Goal: Find specific page/section: Find specific page/section

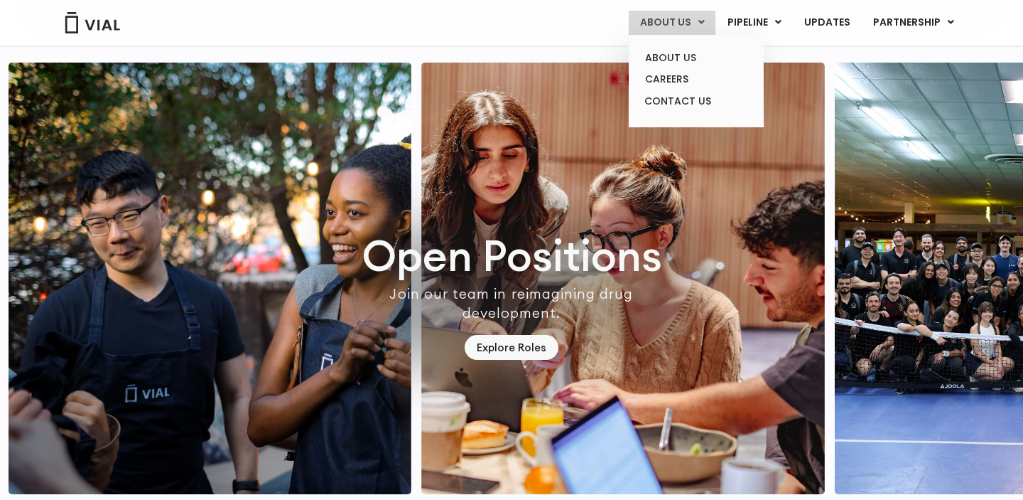
scroll to position [4023, 0]
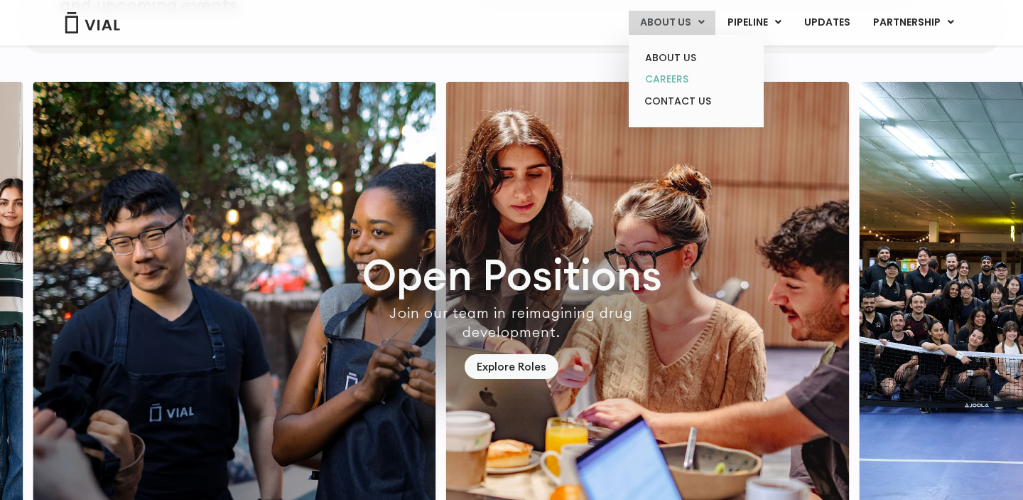
click at [681, 78] on link "CAREERS" at bounding box center [696, 79] width 124 height 22
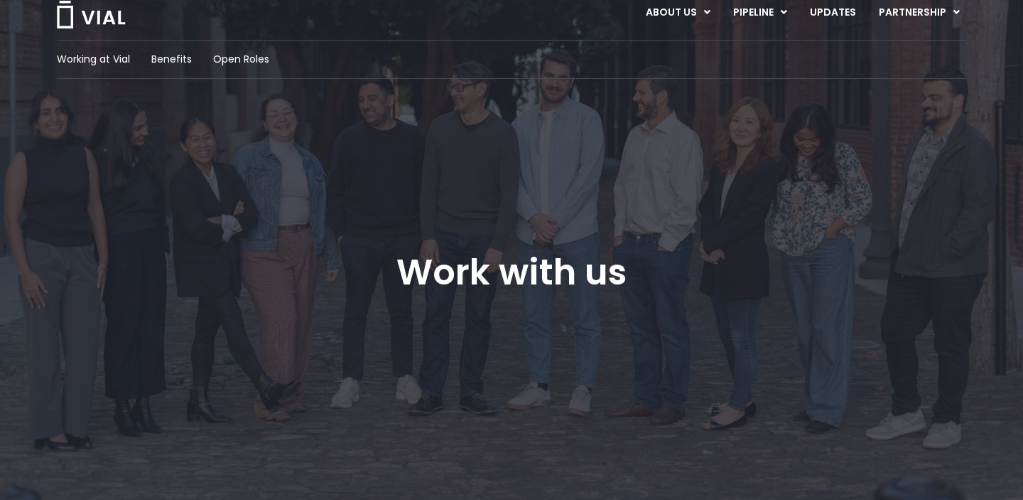
scroll to position [43, 0]
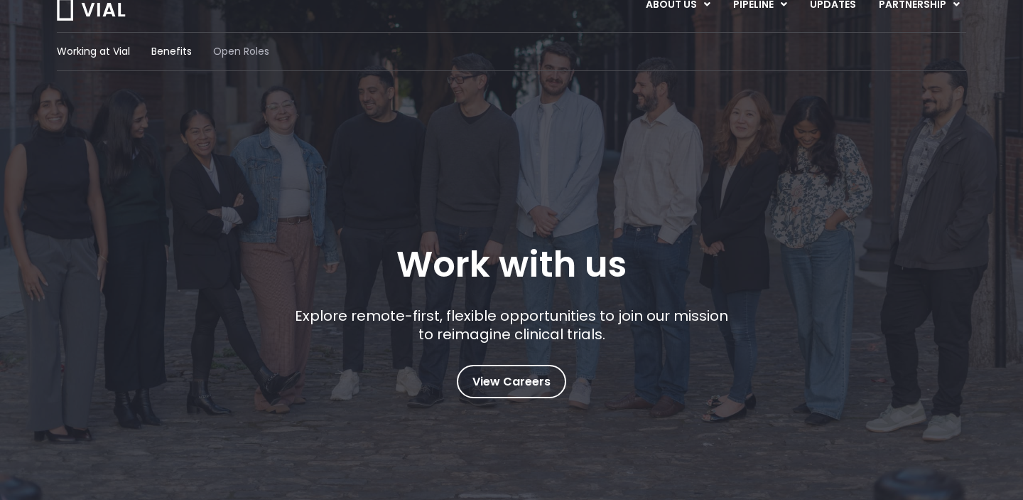
click at [229, 50] on span "Open Roles" at bounding box center [241, 51] width 56 height 15
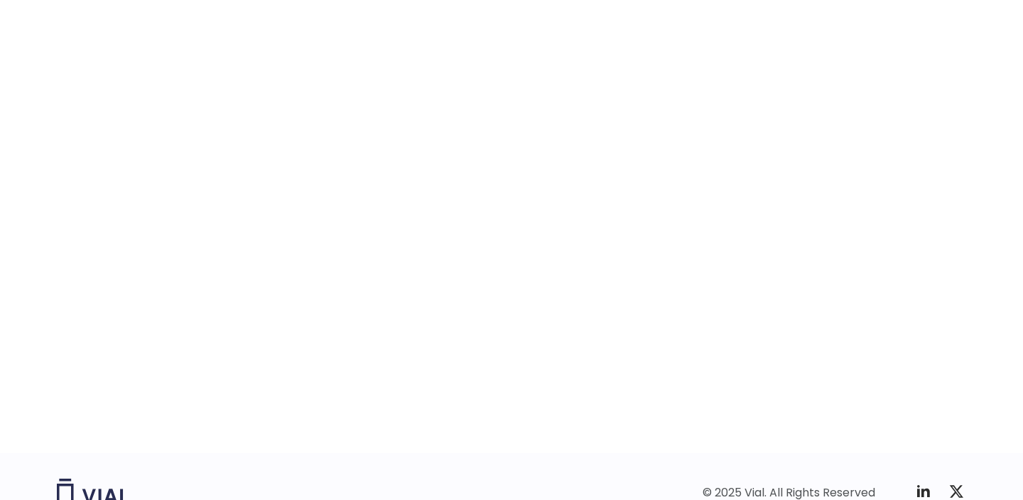
scroll to position [2203, 0]
